Goal: Task Accomplishment & Management: Use online tool/utility

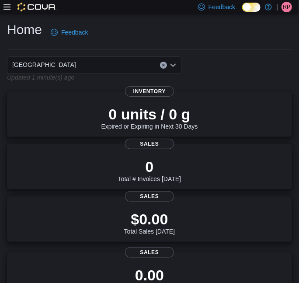
click at [5, 8] on icon at bounding box center [7, 7] width 7 height 7
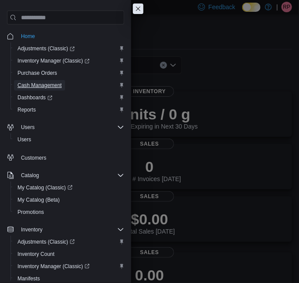
click at [53, 86] on span "Cash Management" at bounding box center [40, 85] width 44 height 7
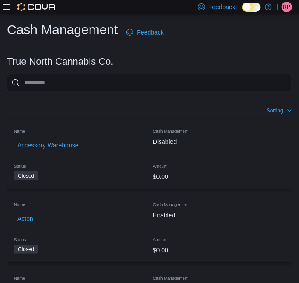
click at [8, 7] on icon at bounding box center [7, 6] width 7 height 5
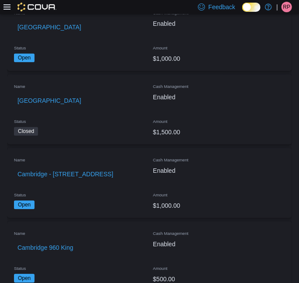
scroll to position [477, 0]
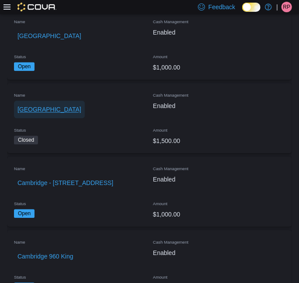
click at [40, 110] on span "[GEOGRAPHIC_DATA]" at bounding box center [50, 109] width 64 height 9
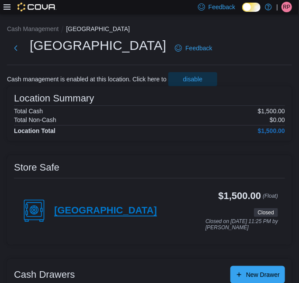
click at [79, 210] on h4 "[GEOGRAPHIC_DATA]" at bounding box center [105, 210] width 103 height 11
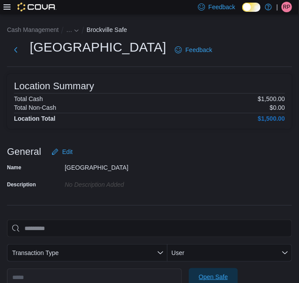
click at [205, 274] on span "Open Safe" at bounding box center [213, 277] width 29 height 9
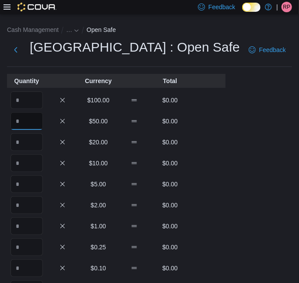
click at [29, 119] on input "Quantity" at bounding box center [27, 121] width 32 height 18
type input "*"
type input "**"
type input "*"
type input "**"
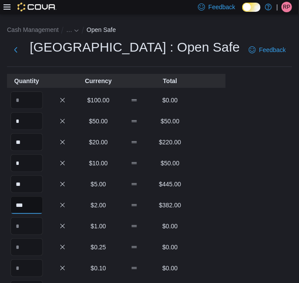
type input "***"
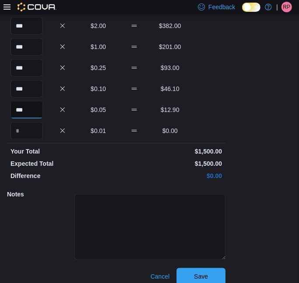
scroll to position [189, 0]
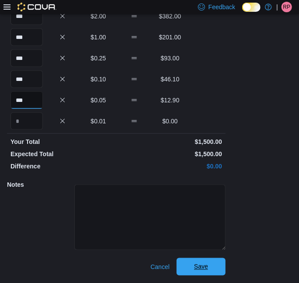
type input "***"
click at [216, 264] on span "Save" at bounding box center [201, 267] width 39 height 18
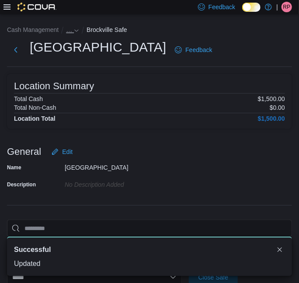
click at [74, 28] on icon "- Clicking this button will toggle a popover dialog." at bounding box center [76, 30] width 5 height 5
click at [74, 49] on button "[GEOGRAPHIC_DATA]" at bounding box center [87, 49] width 64 height 7
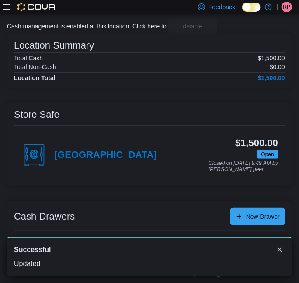
scroll to position [116, 0]
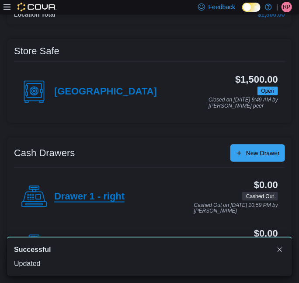
click at [81, 200] on h4 "Drawer 1 - right" at bounding box center [89, 196] width 70 height 11
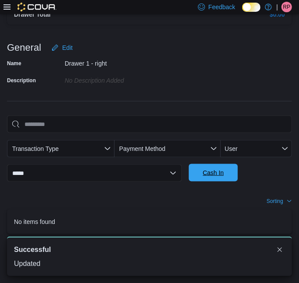
click at [215, 172] on span "Cash In" at bounding box center [213, 172] width 21 height 9
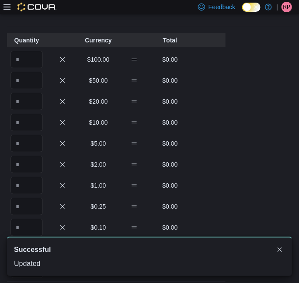
scroll to position [34, 0]
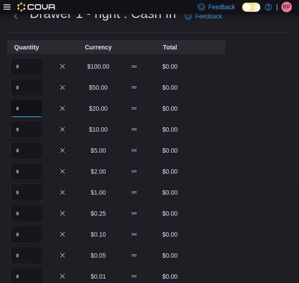
click at [31, 109] on input "Quantity" at bounding box center [27, 109] width 32 height 18
type input "*"
type input "**"
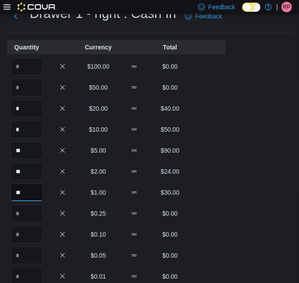
type input "**"
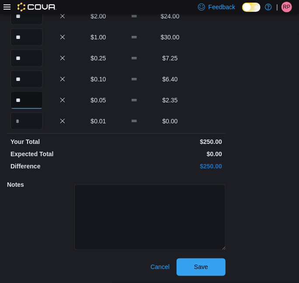
type input "**"
drag, startPoint x: 215, startPoint y: 250, endPoint x: 216, endPoint y: 260, distance: 10.2
click at [215, 251] on div at bounding box center [149, 216] width 151 height 70
click at [215, 270] on span "Save" at bounding box center [201, 267] width 39 height 18
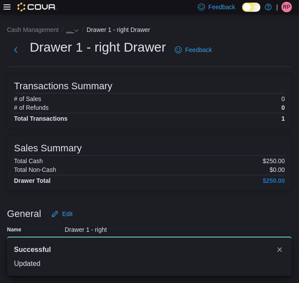
click at [74, 29] on icon "- Clicking this button will toggle a popover dialog." at bounding box center [76, 30] width 5 height 5
click at [78, 46] on button "[GEOGRAPHIC_DATA]" at bounding box center [87, 49] width 64 height 7
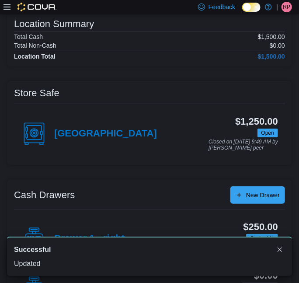
scroll to position [116, 0]
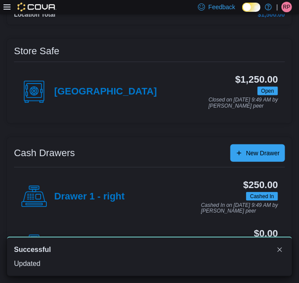
click at [37, 235] on div "A new notification appears Successful Updated" at bounding box center [149, 256] width 299 height 53
click at [284, 249] on button "Dismiss toast" at bounding box center [280, 249] width 11 height 11
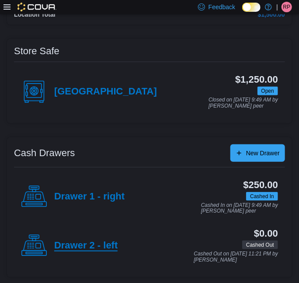
click at [65, 249] on h4 "Drawer 2 - left" at bounding box center [85, 245] width 63 height 11
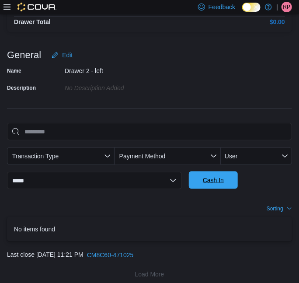
click at [212, 179] on span "Cash In" at bounding box center [213, 180] width 21 height 9
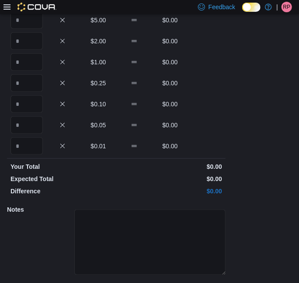
scroll to position [106, 0]
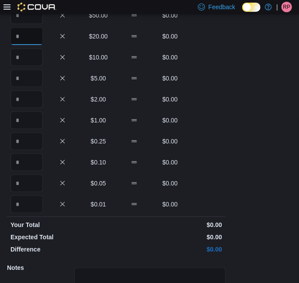
click at [34, 36] on input "Quantity" at bounding box center [27, 37] width 32 height 18
type input "*"
type input "**"
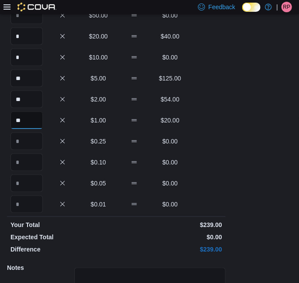
type input "**"
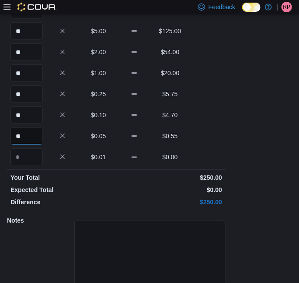
scroll to position [189, 0]
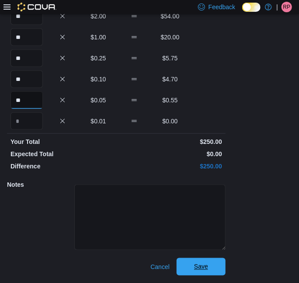
type input "**"
click at [207, 267] on span "Save" at bounding box center [201, 267] width 14 height 9
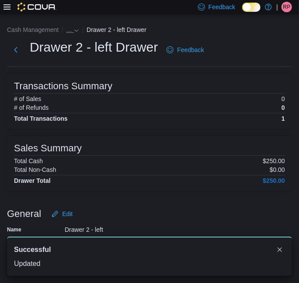
click at [77, 32] on li "…" at bounding box center [76, 30] width 21 height 11
drag, startPoint x: 77, startPoint y: 32, endPoint x: 63, endPoint y: 29, distance: 14.2
click at [63, 29] on li "Cash Management" at bounding box center [36, 29] width 59 height 9
click at [67, 35] on ol "Cash Management … Drawer 2 - left Drawer" at bounding box center [149, 31] width 285 height 12
click at [69, 32] on span "…" at bounding box center [69, 29] width 6 height 7
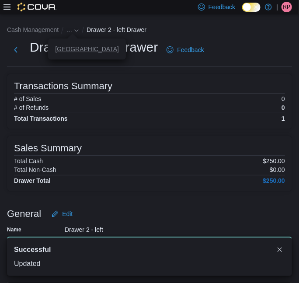
drag, startPoint x: 81, startPoint y: 56, endPoint x: 75, endPoint y: 46, distance: 11.9
click at [79, 53] on div "You are in a dialog. Press Escape, or tap/click outside the dialog to close. [G…" at bounding box center [87, 49] width 78 height 21
click at [75, 46] on button "[GEOGRAPHIC_DATA]" at bounding box center [87, 49] width 64 height 7
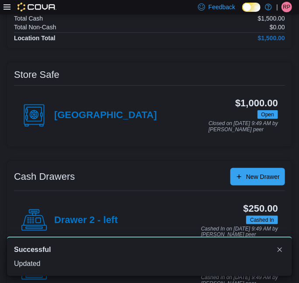
scroll to position [116, 0]
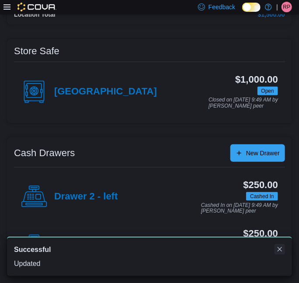
click at [280, 249] on button "Dismiss toast" at bounding box center [280, 249] width 11 height 11
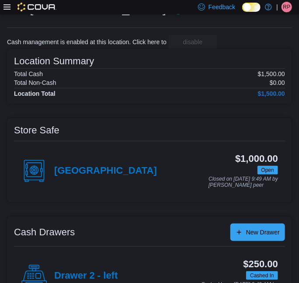
scroll to position [0, 0]
